Goal: Task Accomplishment & Management: Manage account settings

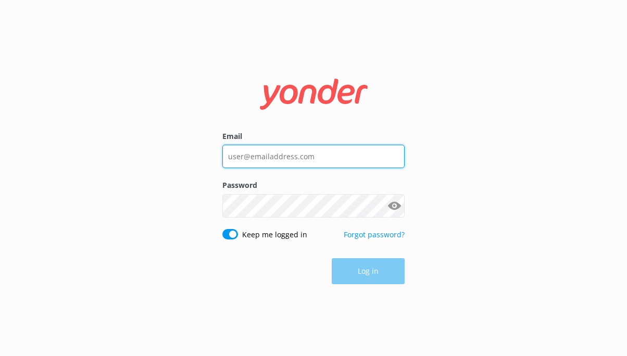
click at [289, 153] on input "Email" at bounding box center [313, 156] width 182 height 23
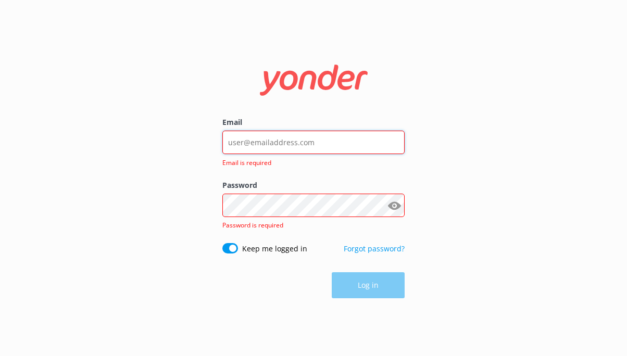
type input "[EMAIL_ADDRESS][DOMAIN_NAME]"
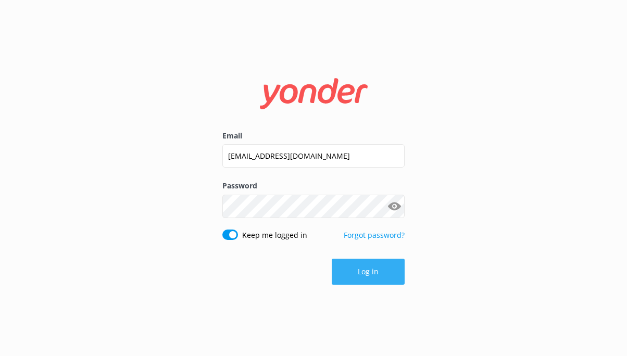
click at [370, 279] on button "Log in" at bounding box center [368, 272] width 73 height 26
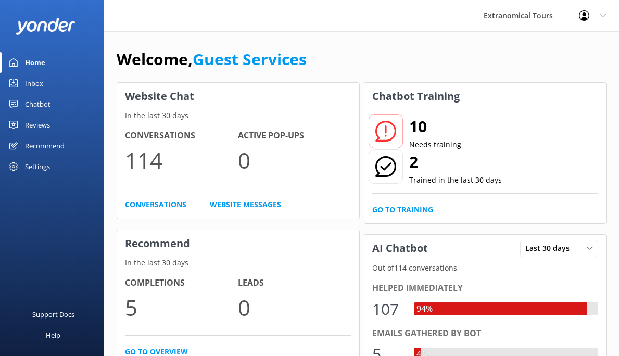
click at [40, 83] on div "Inbox" at bounding box center [34, 83] width 18 height 21
